Goal: Task Accomplishment & Management: Manage account settings

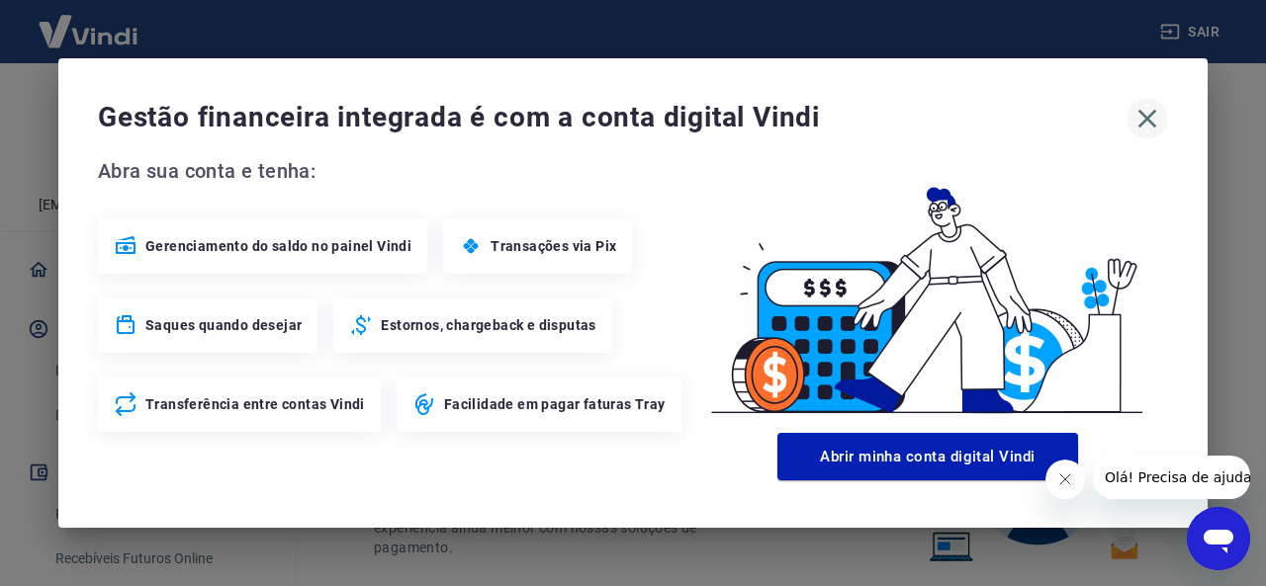
click at [1160, 114] on icon "button" at bounding box center [1147, 119] width 32 height 32
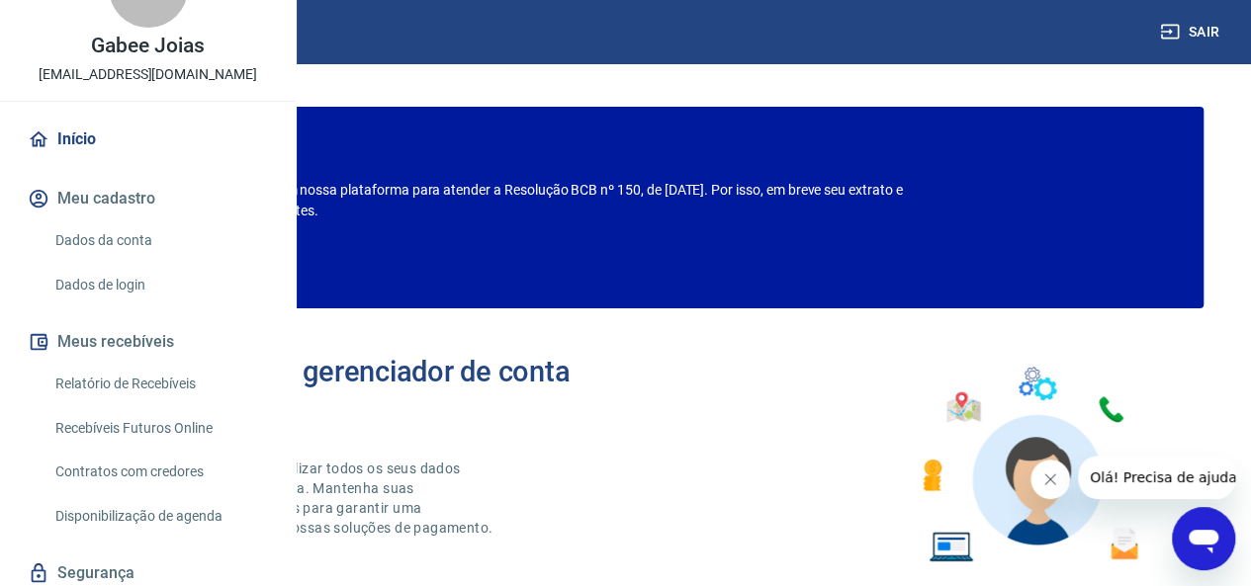
scroll to position [99, 0]
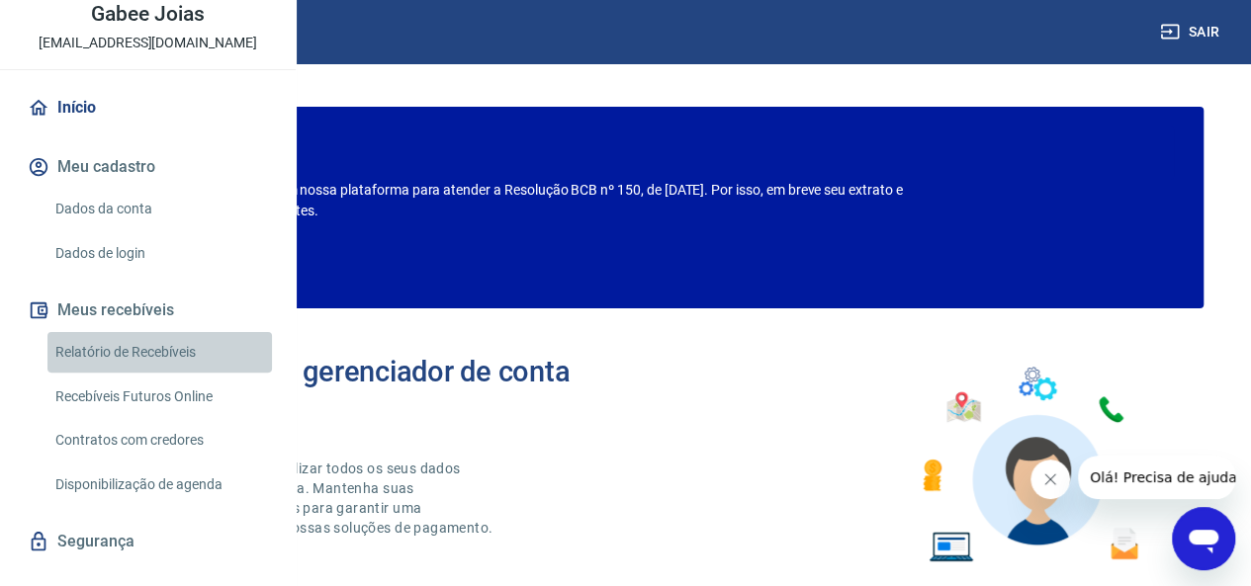
click at [162, 373] on link "Relatório de Recebíveis" at bounding box center [159, 352] width 225 height 41
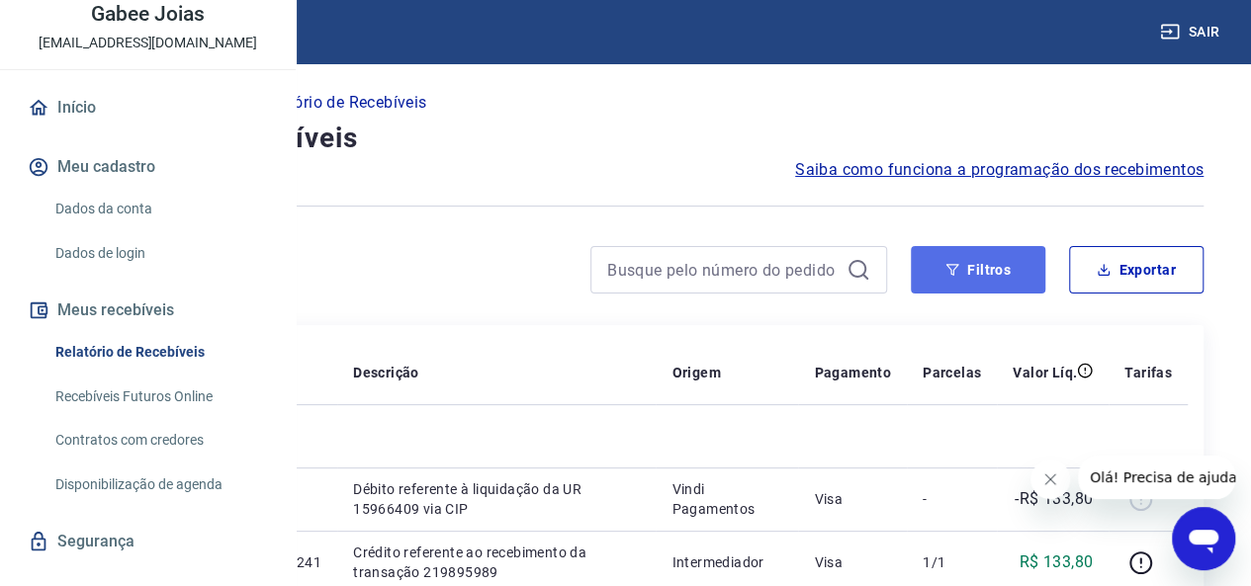
click at [975, 277] on button "Filtros" at bounding box center [978, 269] width 135 height 47
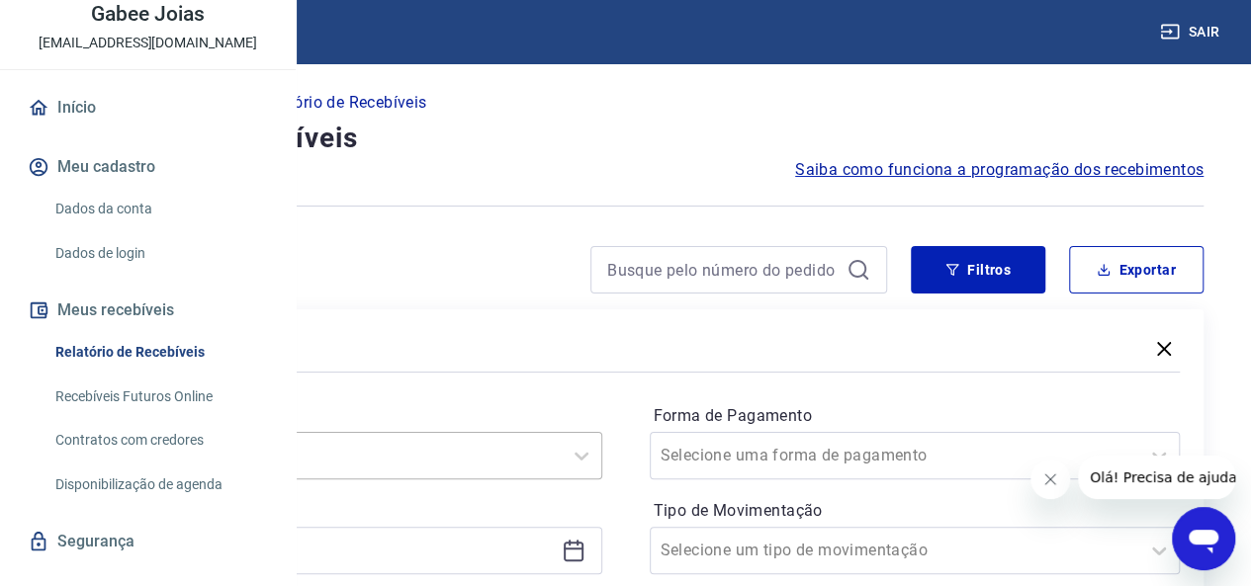
scroll to position [190, 0]
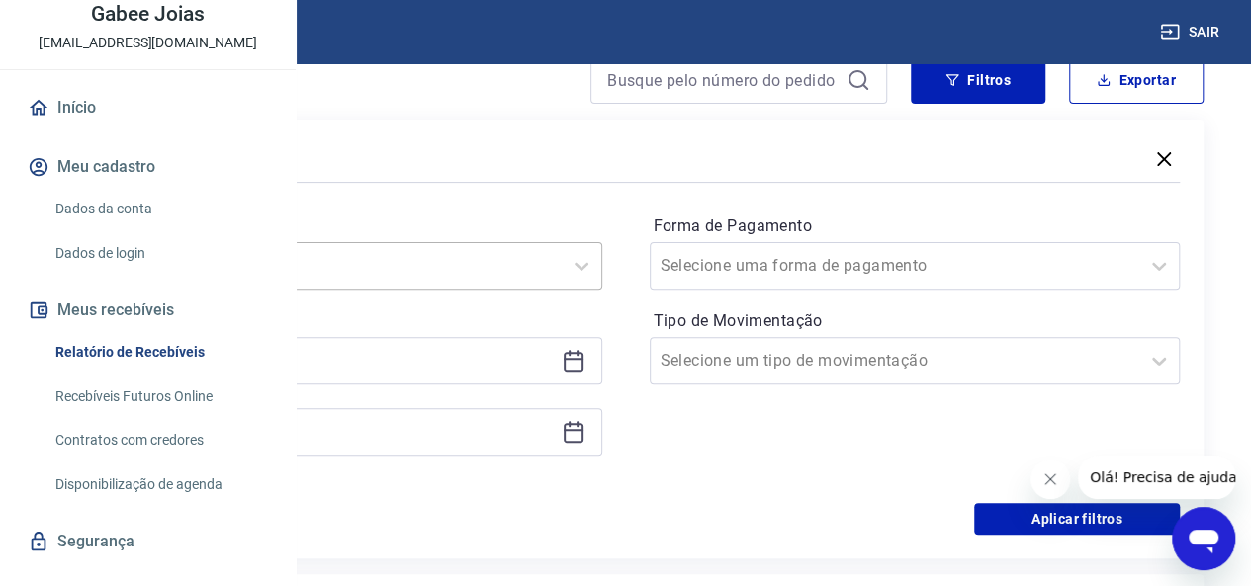
click at [516, 290] on div "Selecione um período" at bounding box center [336, 265] width 531 height 47
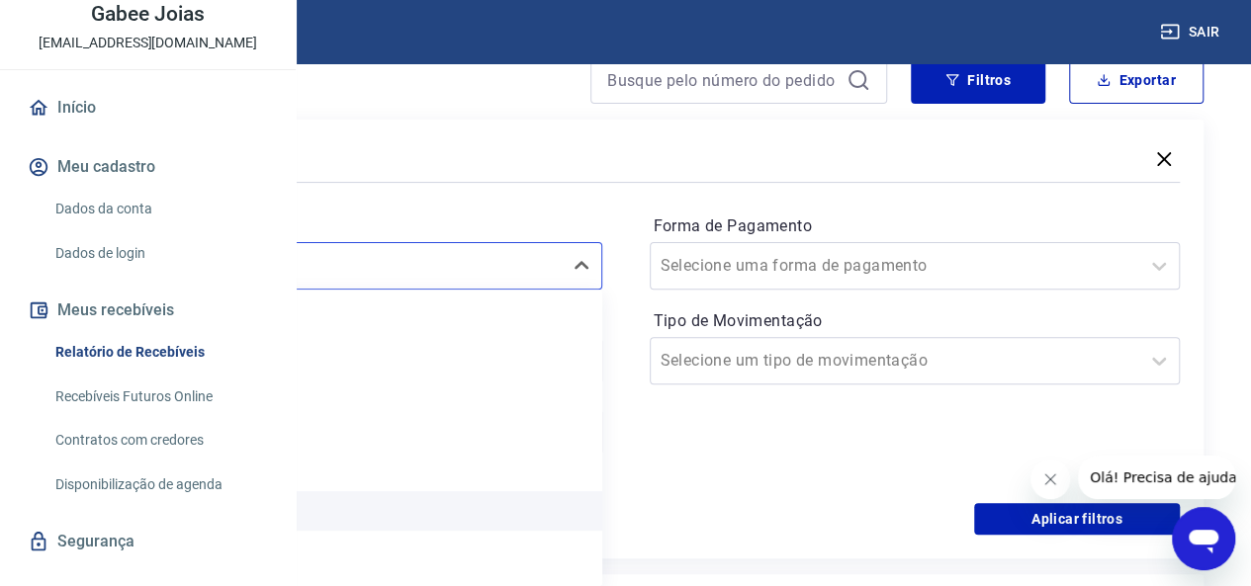
scroll to position [44, 0]
click at [519, 494] on div "Limpar Filtro Hoje Última semana Últimos 15 dias Últimos 30 dias Últimos 90 dia…" at bounding box center [336, 438] width 531 height 297
click at [485, 524] on div "Últimos 90 dias" at bounding box center [336, 515] width 531 height 40
click at [405, 505] on div "Aplicar filtros" at bounding box center [625, 519] width 1109 height 32
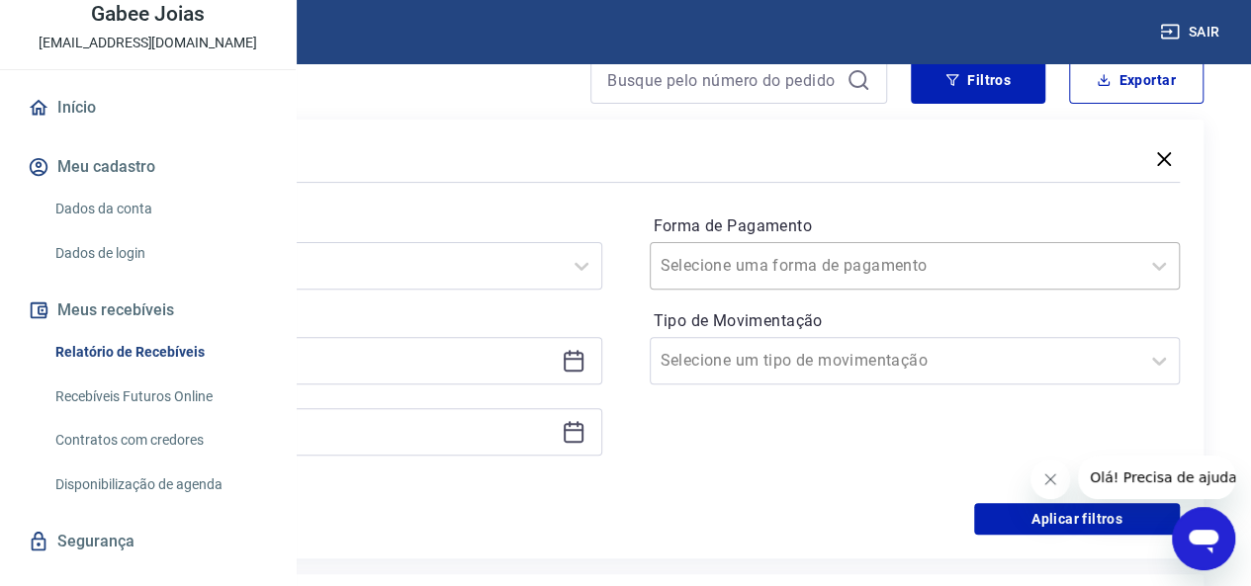
drag, startPoint x: 918, startPoint y: 242, endPoint x: 911, endPoint y: 256, distance: 15.5
click at [918, 244] on div "Selecione uma forma de pagamento" at bounding box center [915, 265] width 531 height 47
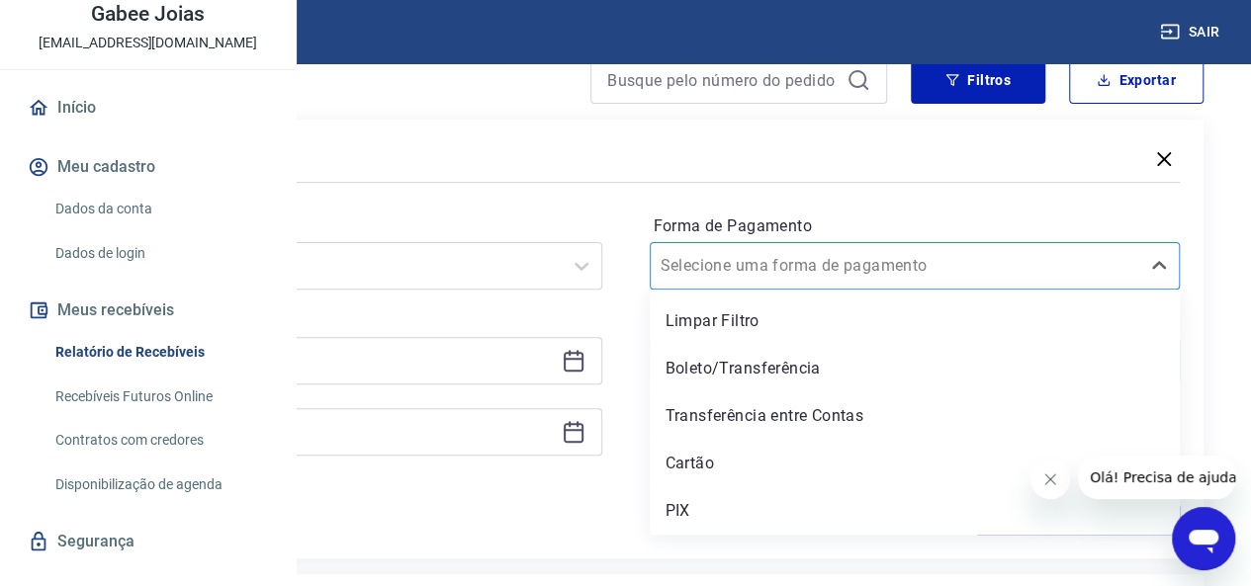
click at [860, 276] on input "Forma de Pagamento" at bounding box center [761, 266] width 200 height 24
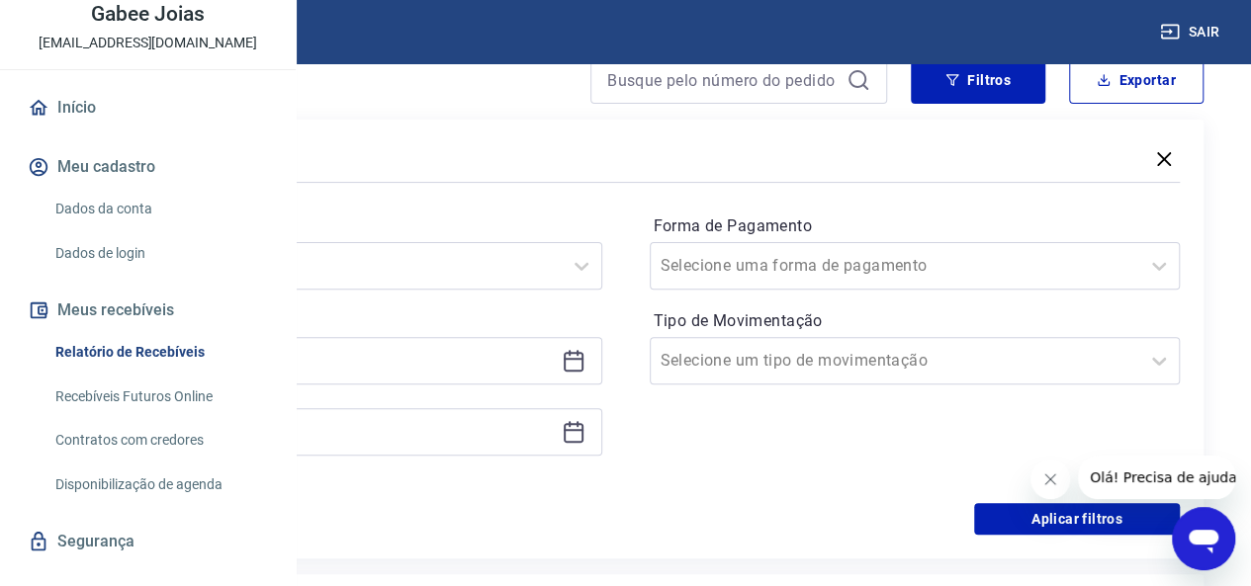
click at [697, 503] on div "Aplicar filtros" at bounding box center [625, 519] width 1109 height 32
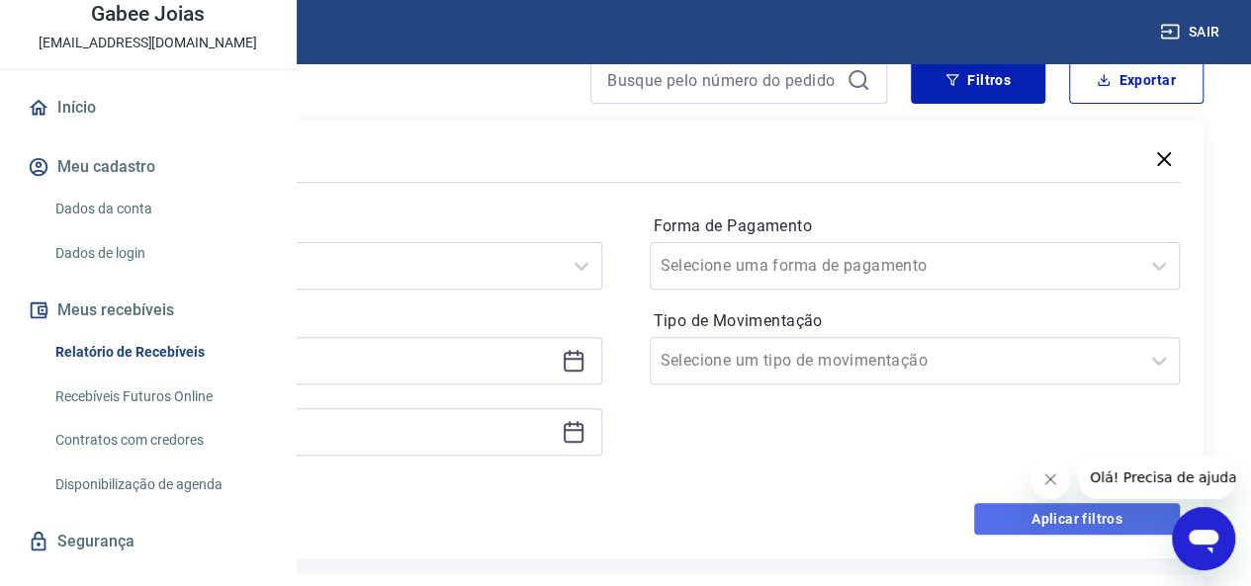
click at [1035, 511] on button "Aplicar filtros" at bounding box center [1077, 519] width 206 height 32
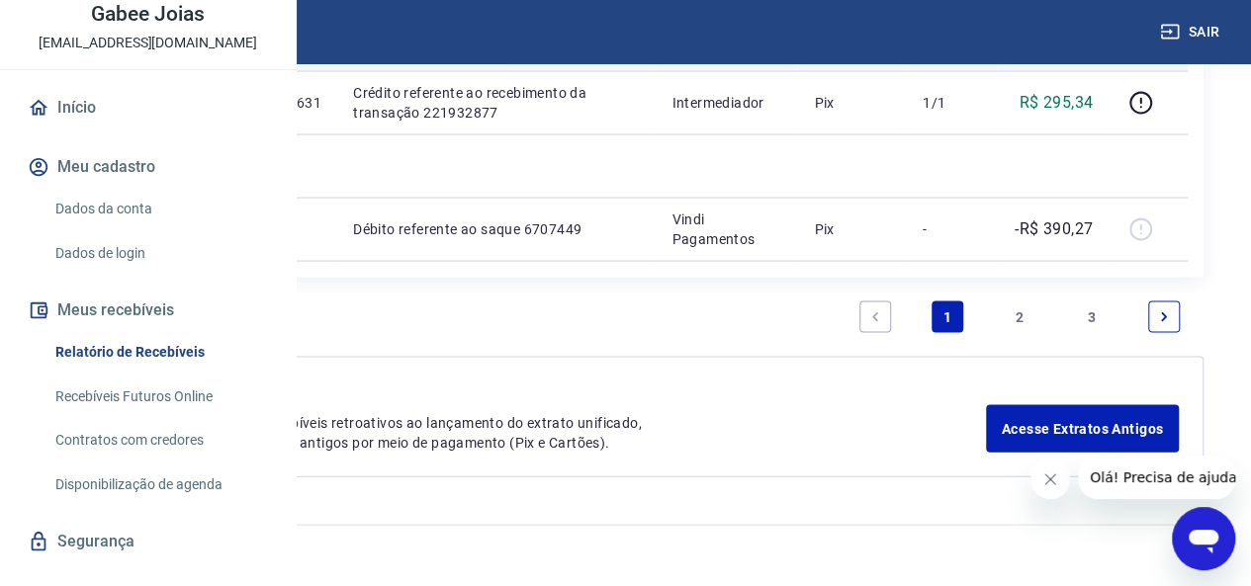
scroll to position [2916, 0]
click at [1017, 312] on link "2" at bounding box center [1020, 318] width 32 height 32
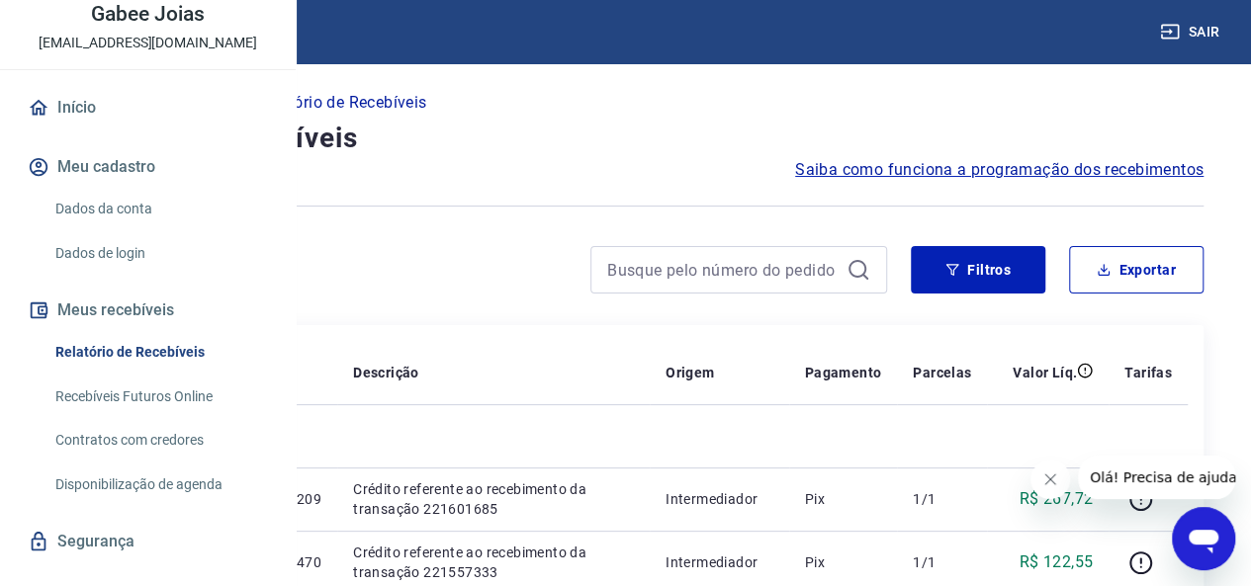
click at [1123, 295] on div "Filtros Exportar" at bounding box center [625, 277] width 1156 height 63
click at [1120, 265] on button "Exportar" at bounding box center [1136, 269] width 135 height 47
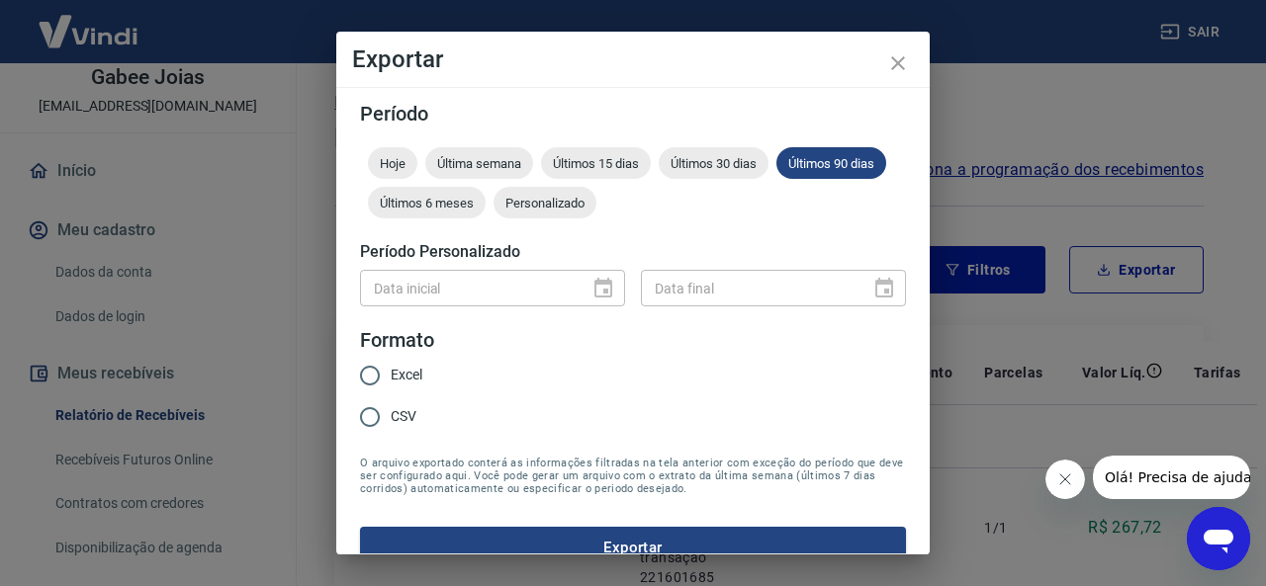
click at [380, 368] on input "Excel" at bounding box center [370, 376] width 42 height 42
radio input "true"
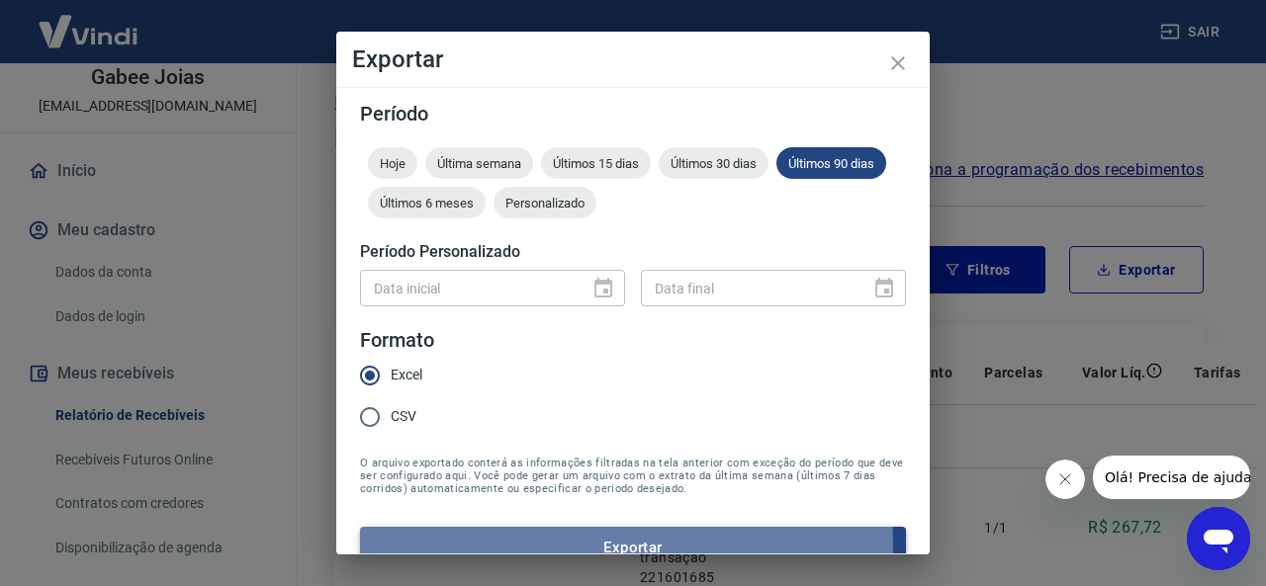
click at [583, 544] on button "Exportar" at bounding box center [633, 548] width 546 height 42
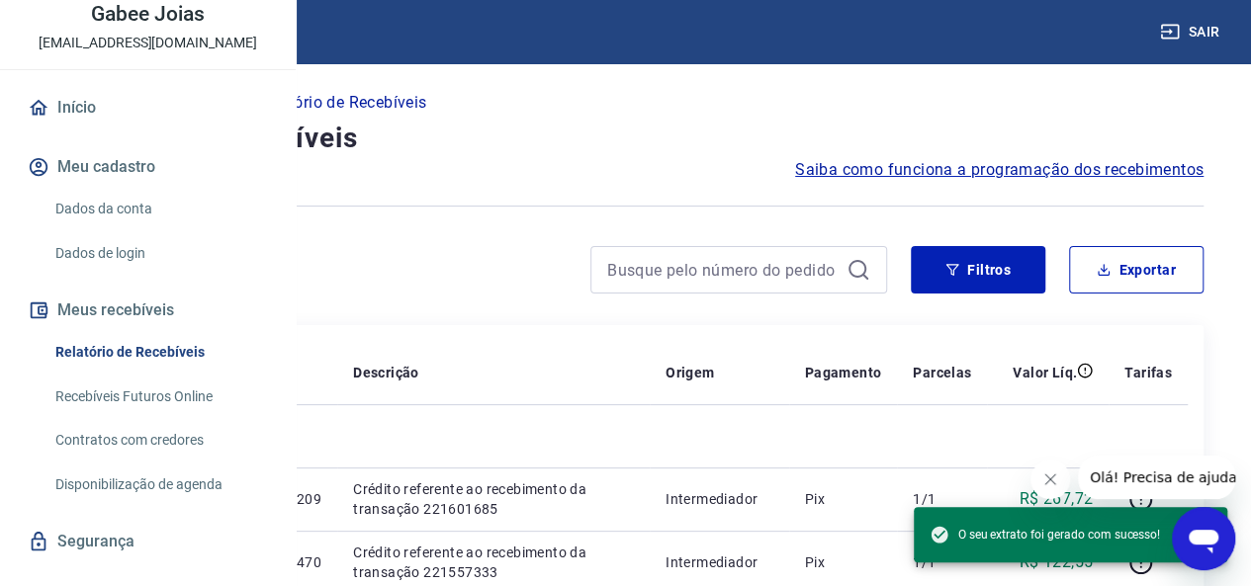
click at [111, 417] on link "Recebíveis Futuros Online" at bounding box center [159, 397] width 225 height 41
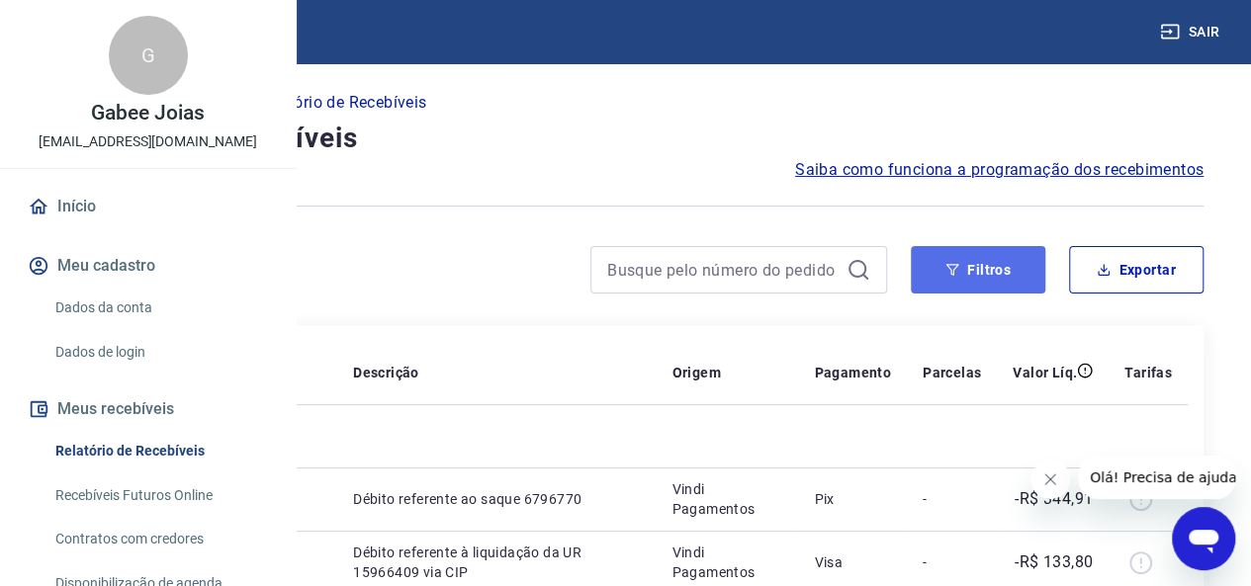
click at [959, 282] on button "Filtros" at bounding box center [978, 269] width 135 height 47
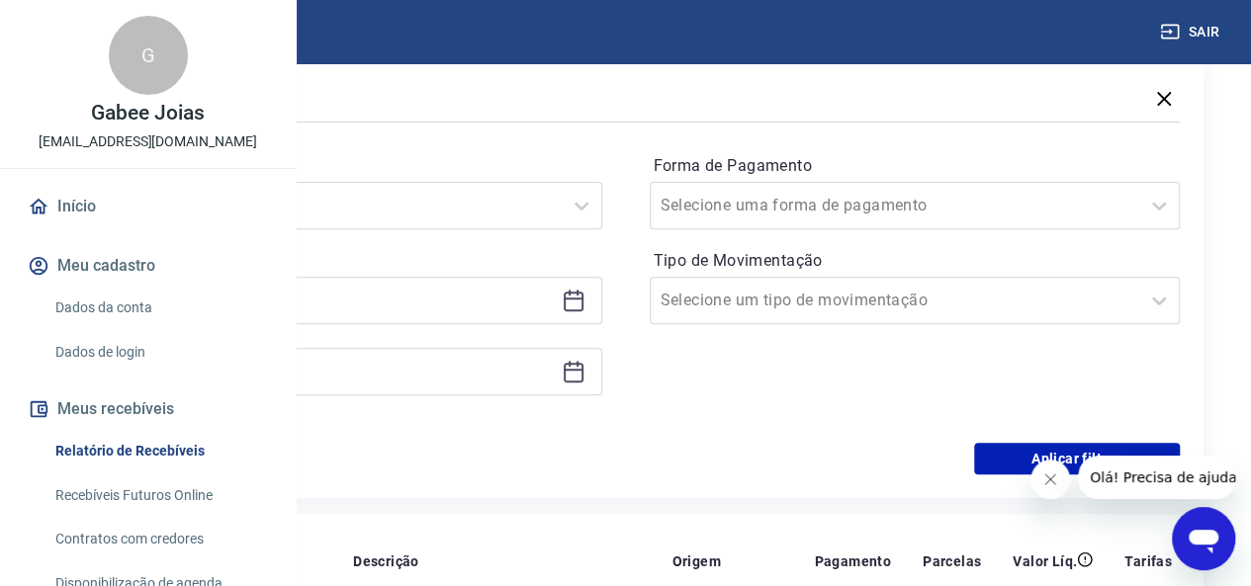
scroll to position [297, 0]
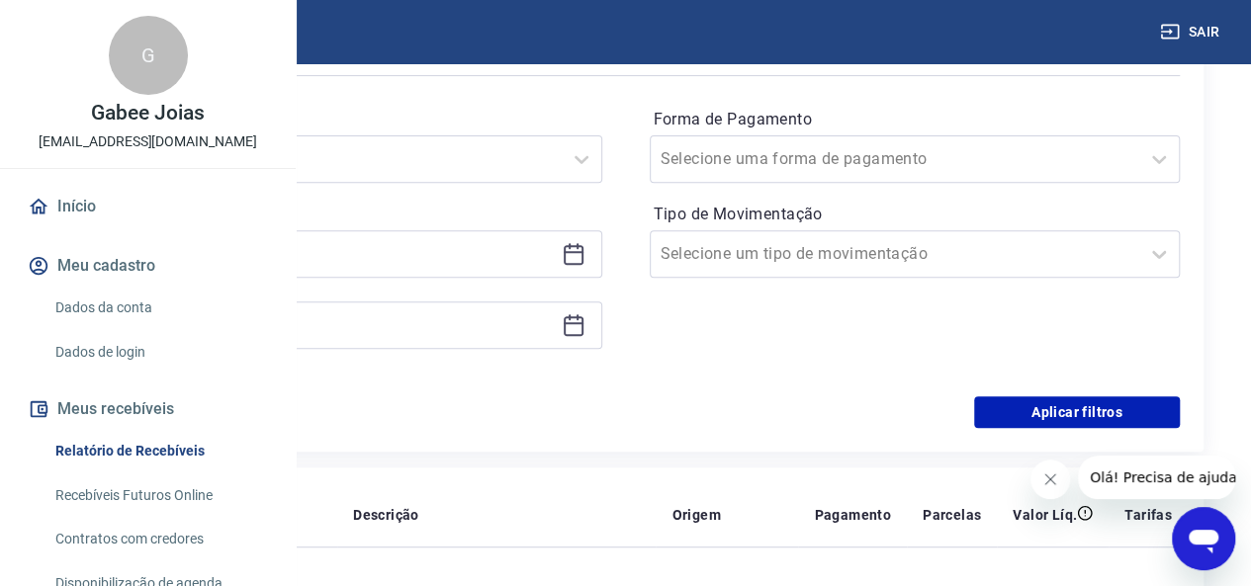
click at [602, 270] on div at bounding box center [336, 253] width 531 height 47
click at [602, 267] on div at bounding box center [336, 253] width 531 height 47
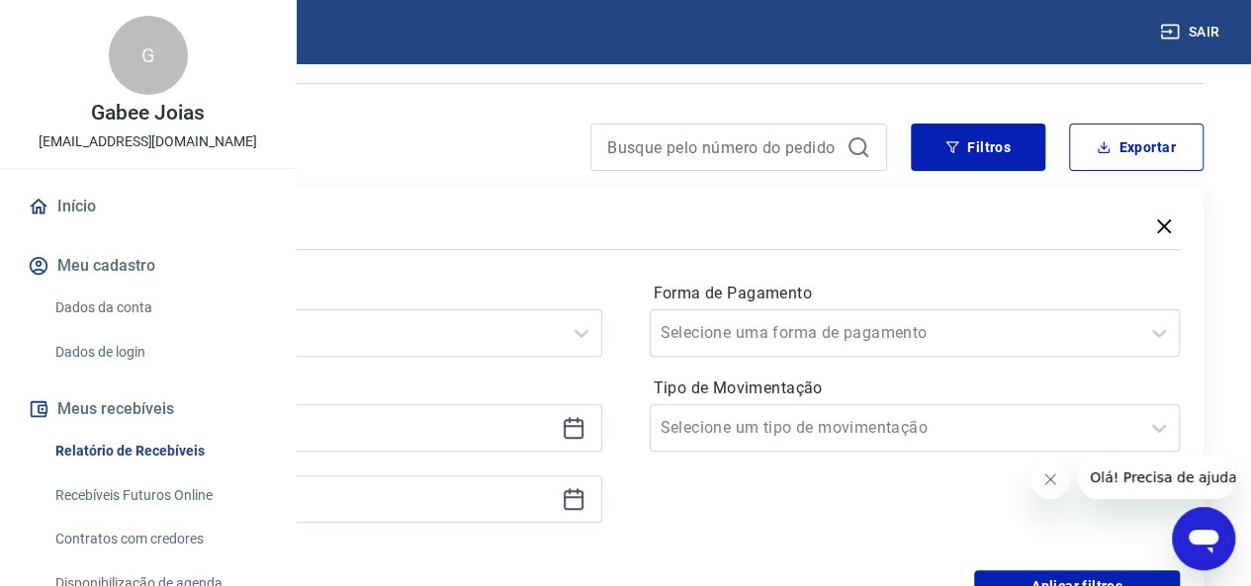
scroll to position [0, 0]
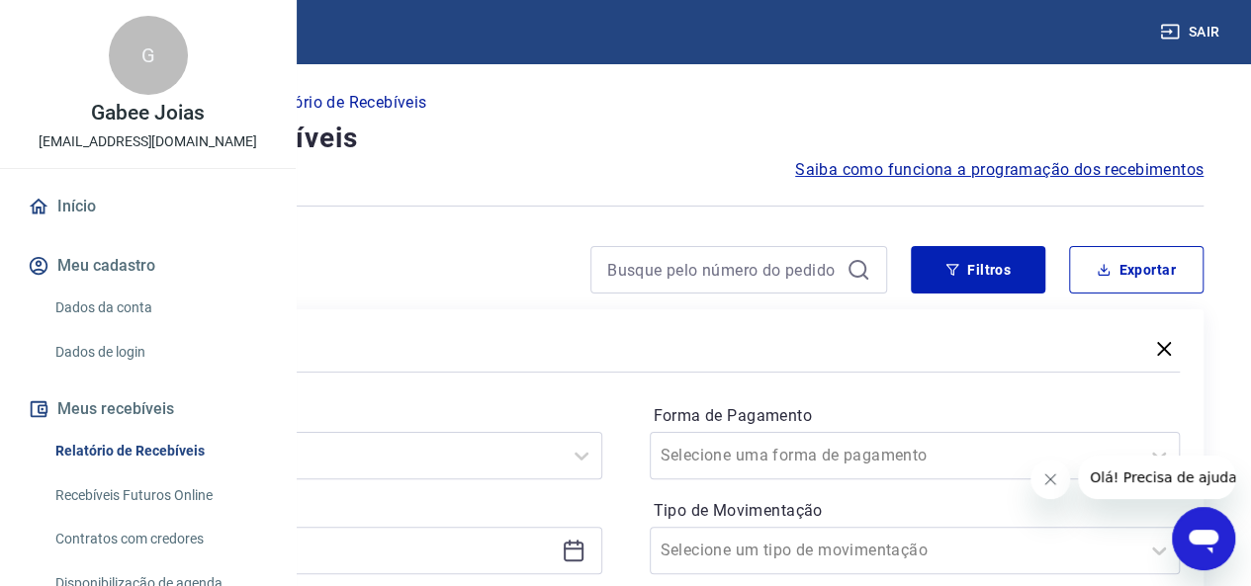
click at [87, 106] on p "Início" at bounding box center [67, 103] width 40 height 24
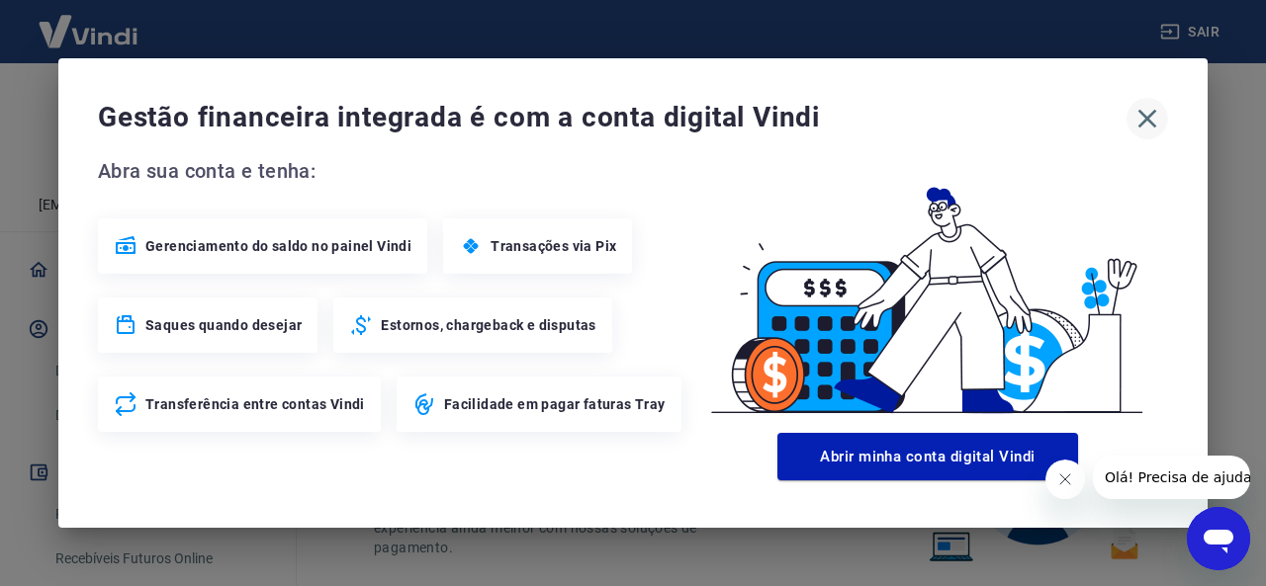
click at [1143, 121] on icon "button" at bounding box center [1147, 119] width 32 height 32
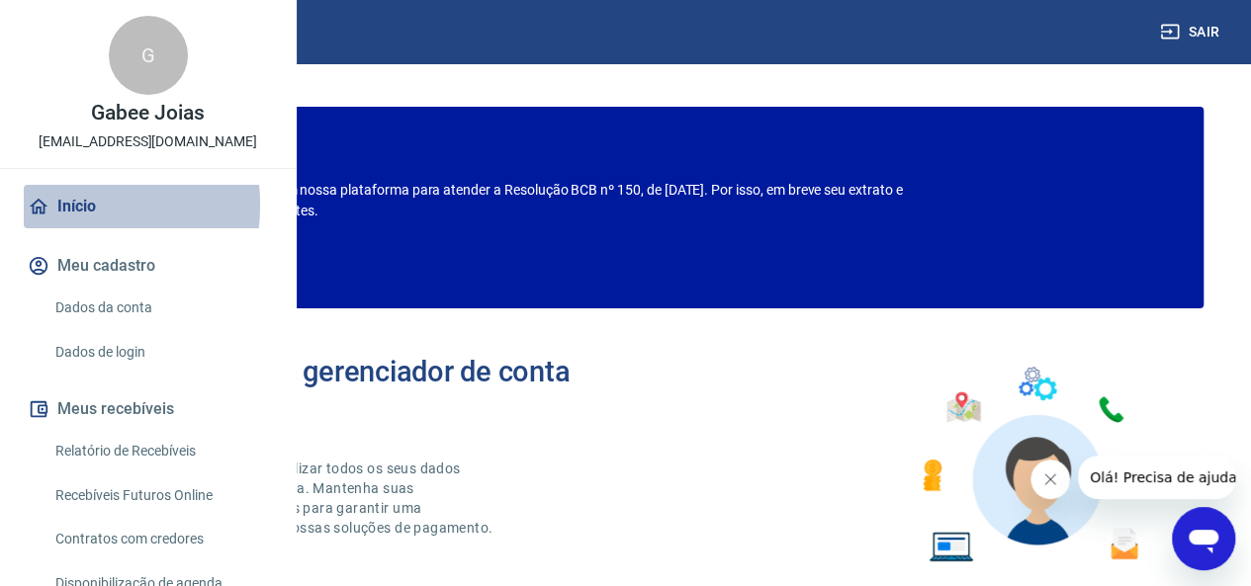
click at [53, 228] on link "Início" at bounding box center [148, 207] width 248 height 44
